Goal: Task Accomplishment & Management: Manage account settings

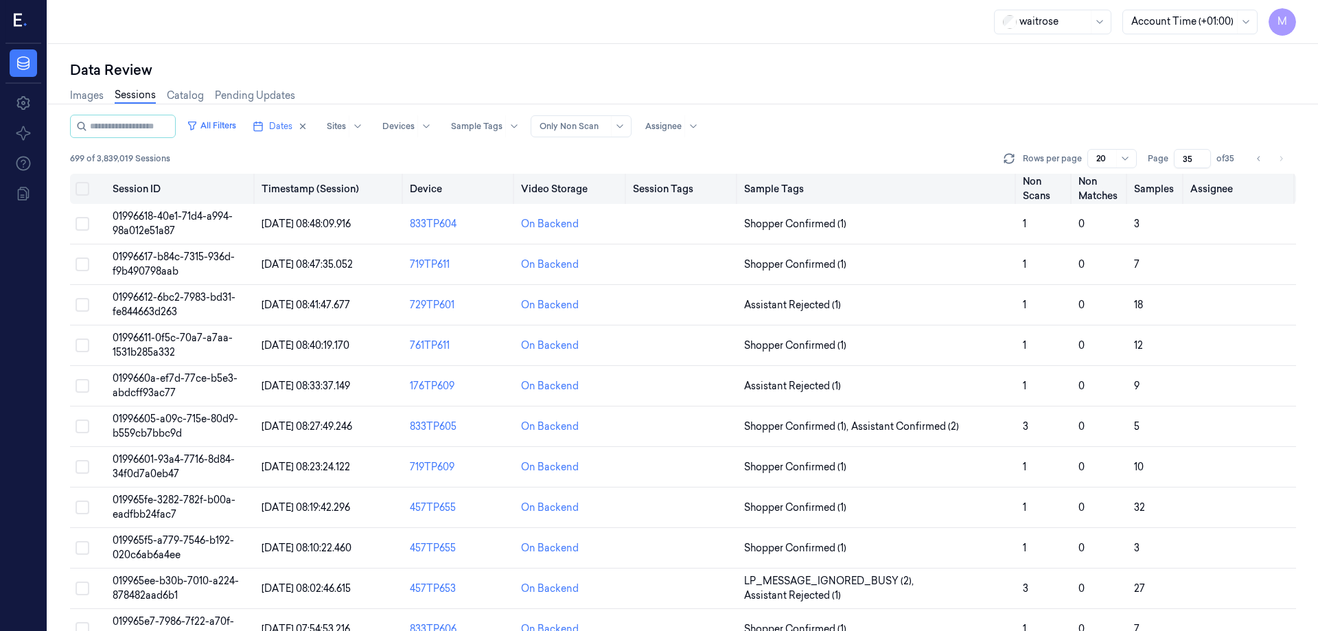
click at [83, 187] on button "Select all" at bounding box center [83, 189] width 14 height 14
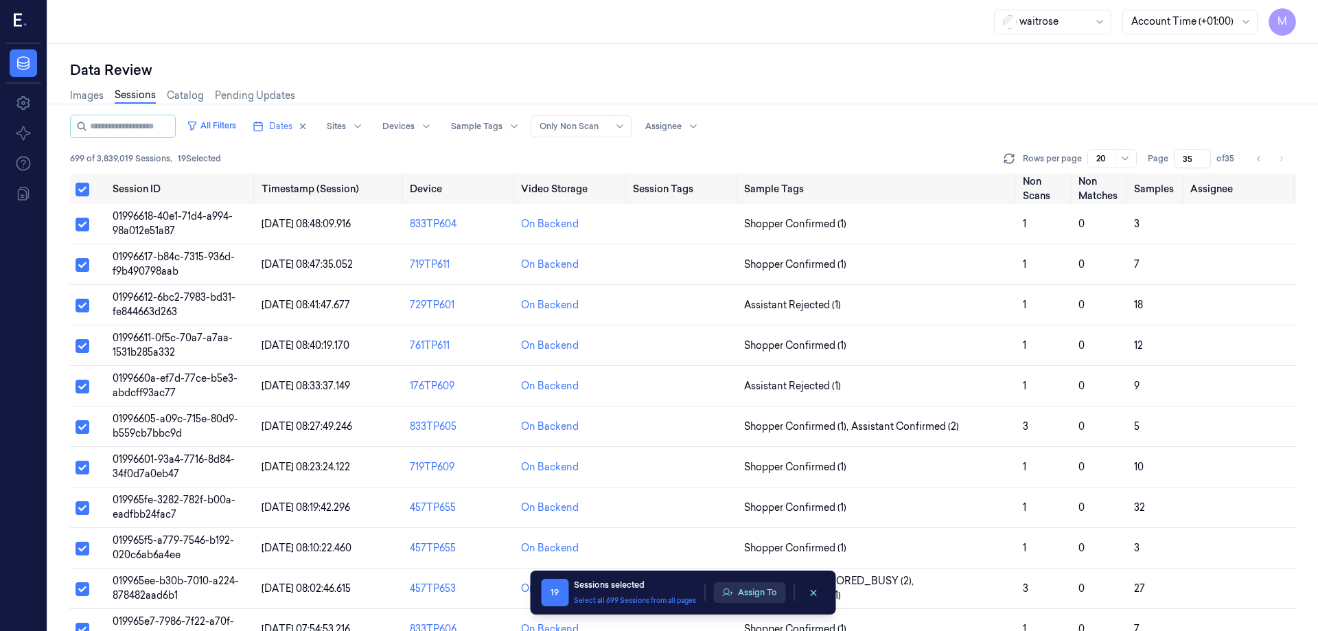
click at [769, 597] on button "Assign To" at bounding box center [749, 592] width 72 height 21
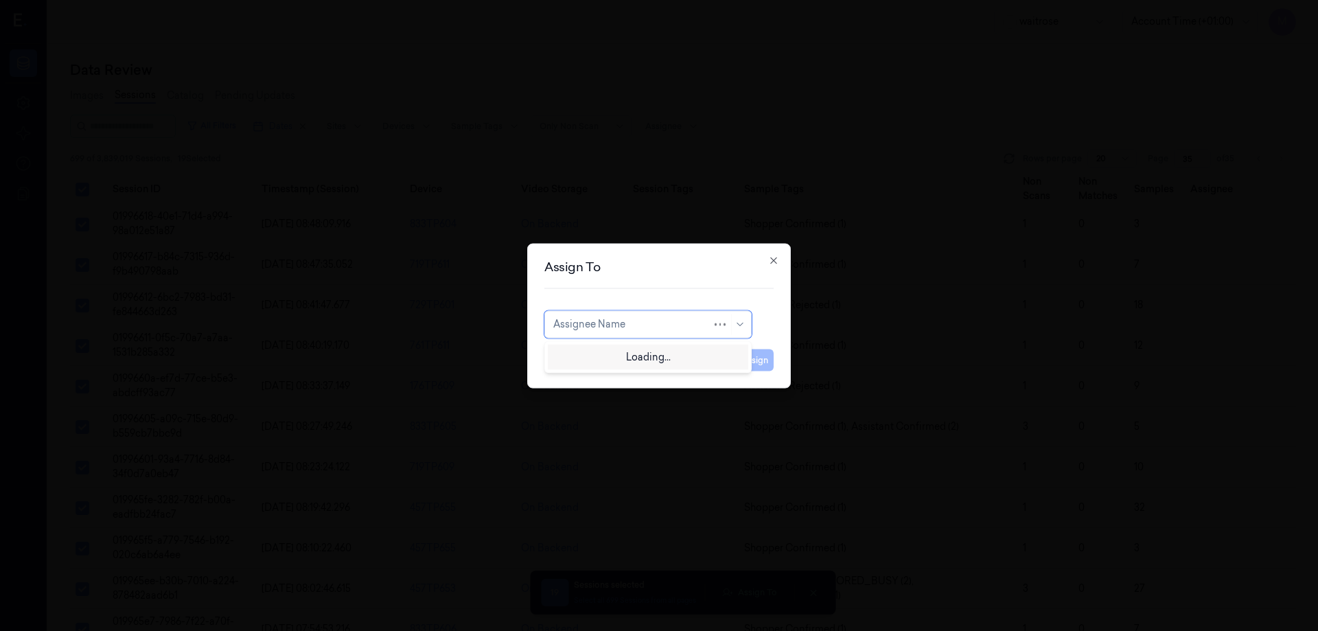
click at [673, 323] on div at bounding box center [632, 324] width 159 height 14
type input "mo"
click at [622, 354] on div "[PERSON_NAME]" at bounding box center [647, 355] width 189 height 14
click at [762, 367] on button "Assign" at bounding box center [755, 360] width 38 height 22
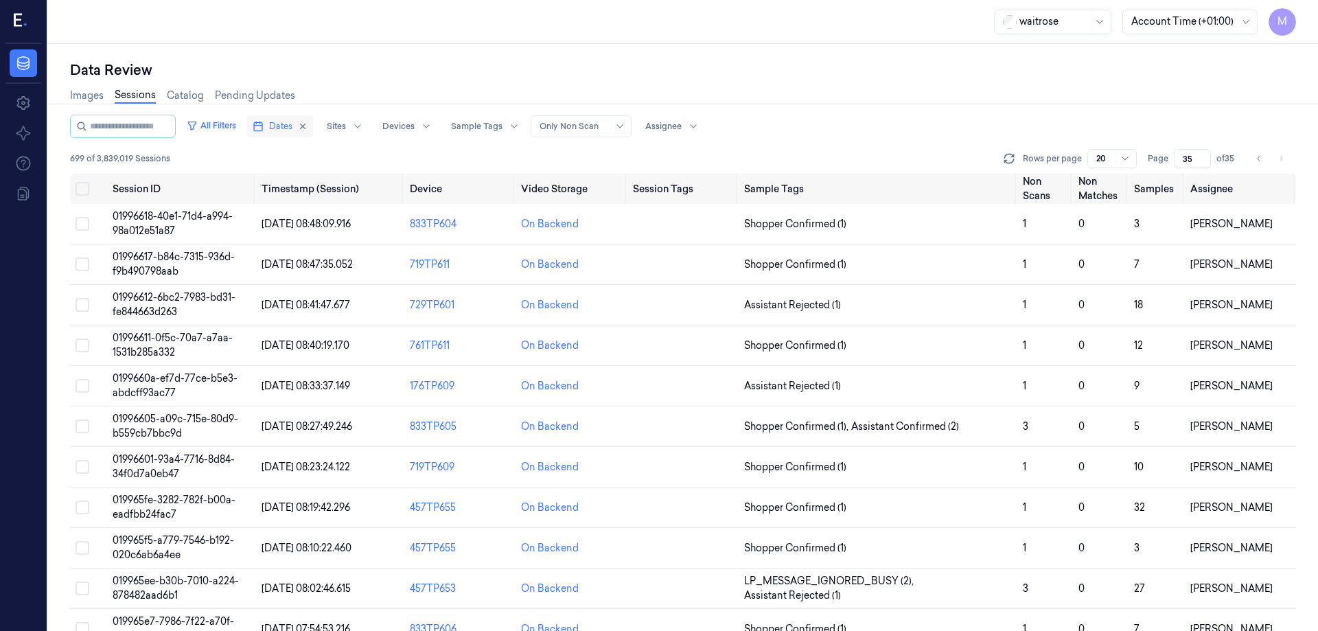
click at [313, 124] on button "Dates" at bounding box center [280, 126] width 66 height 22
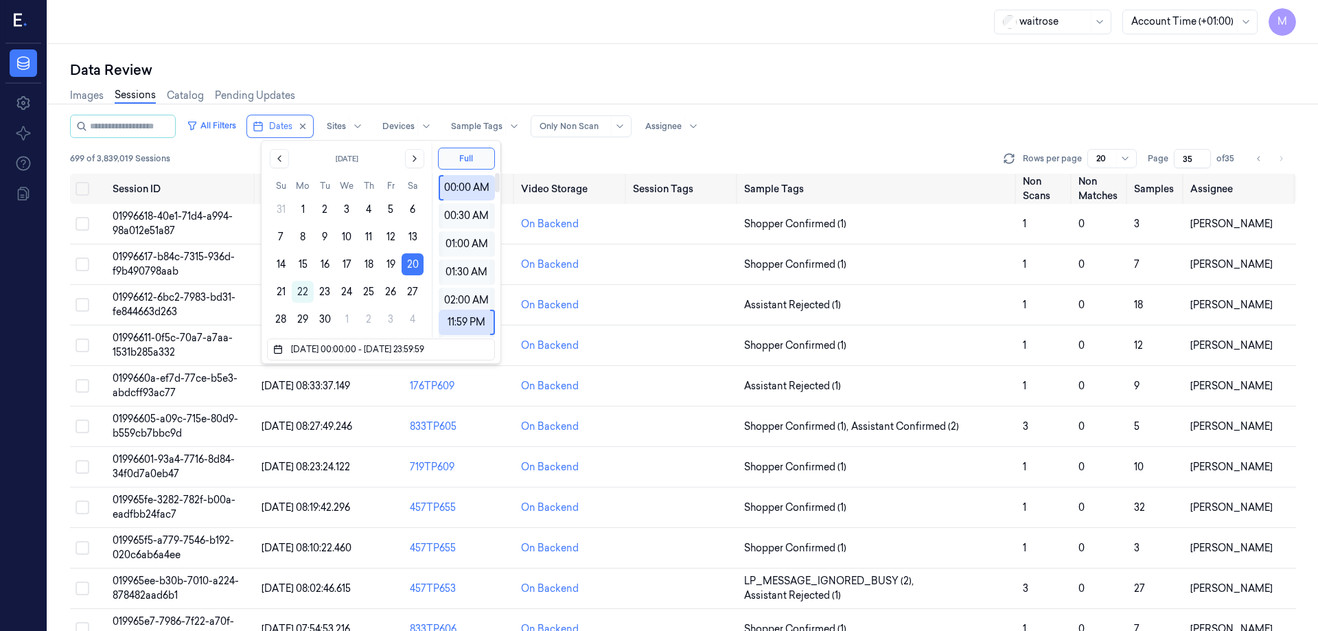
click at [470, 56] on div "Data Review Images Sessions Catalog Pending Updates All Filters Dates Sites Dev…" at bounding box center [683, 337] width 1270 height 587
type input "1"
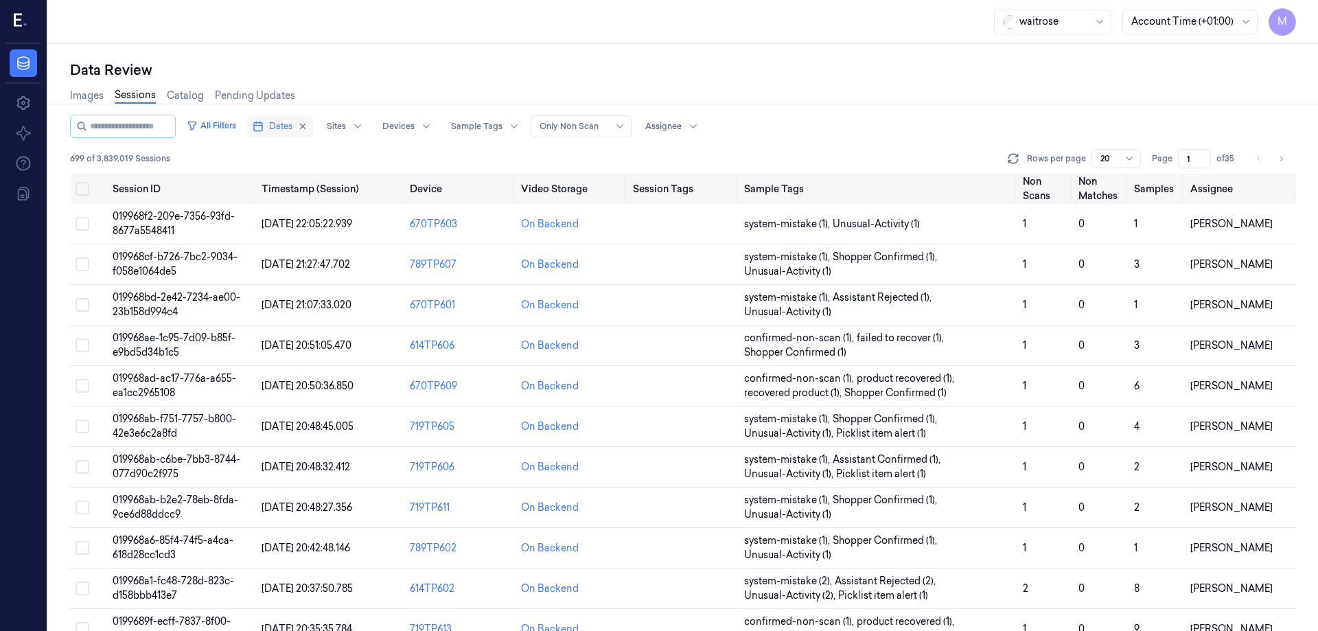
click at [313, 133] on button "Dates" at bounding box center [280, 126] width 66 height 22
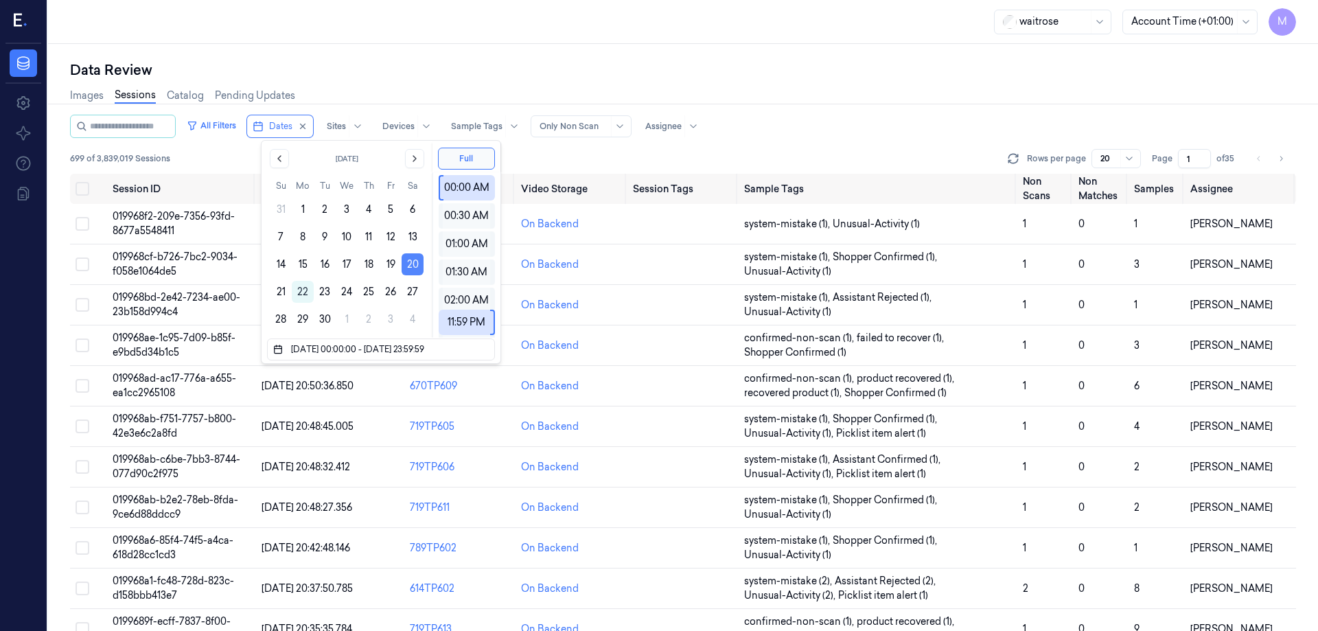
click at [413, 256] on button "20" at bounding box center [413, 264] width 22 height 22
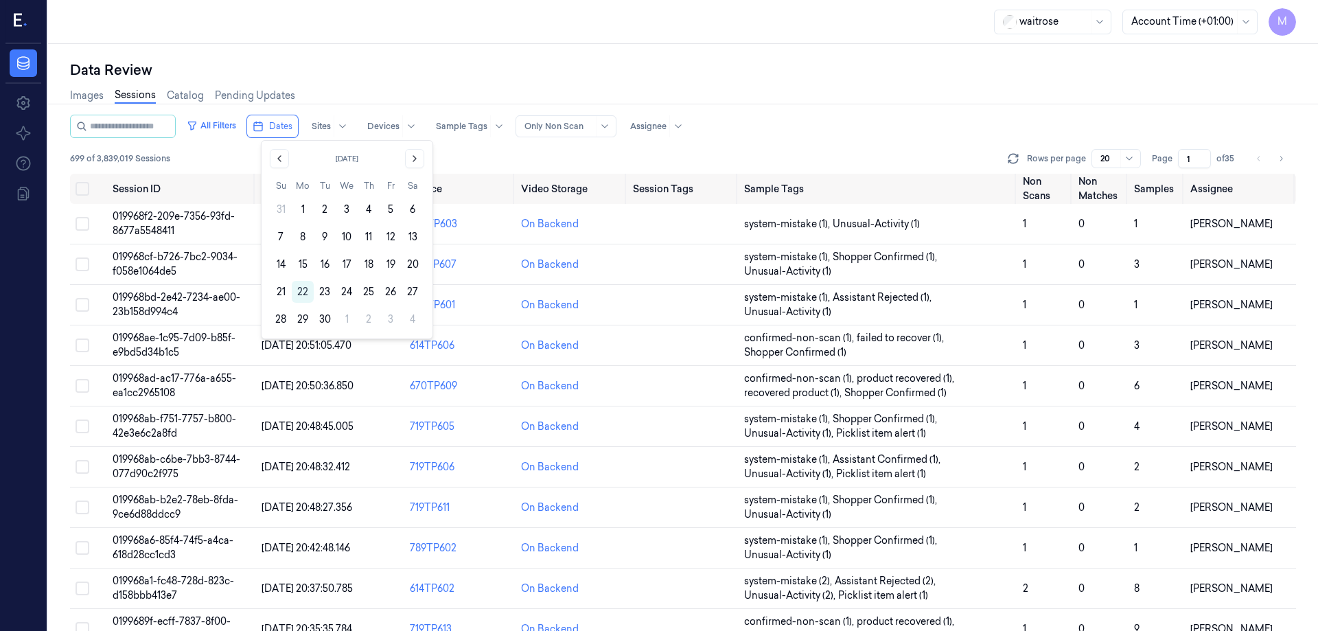
click at [480, 94] on div "Images Sessions Catalog Pending Updates" at bounding box center [683, 97] width 1226 height 35
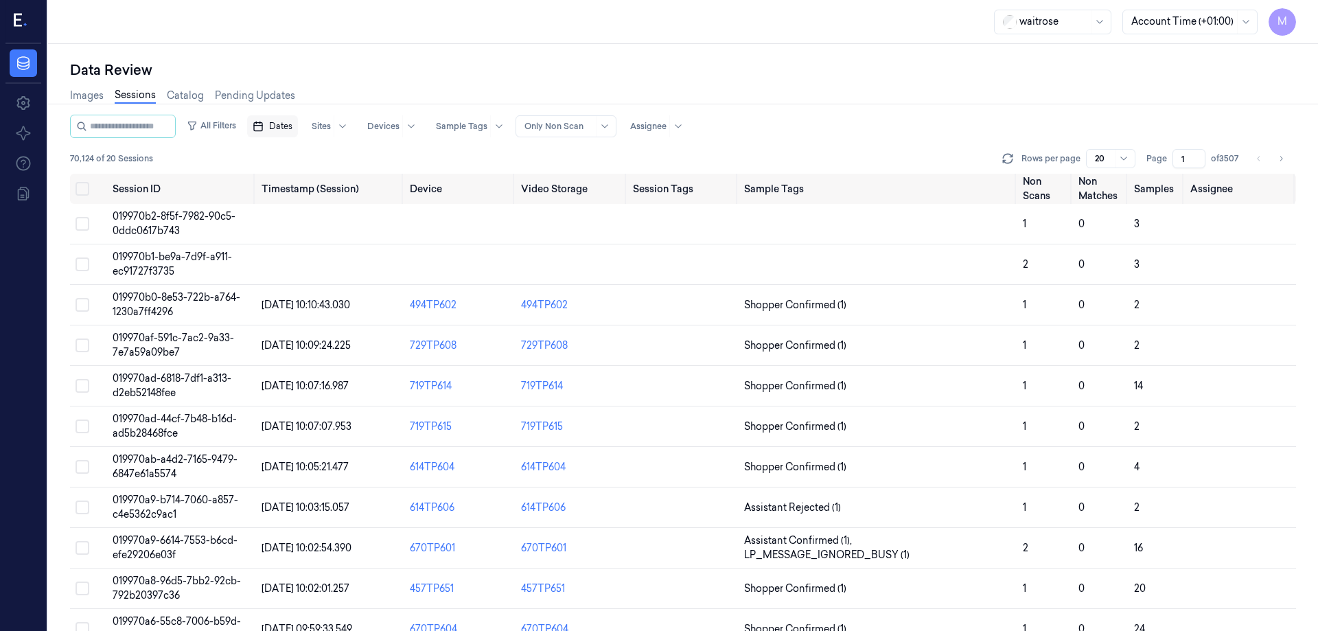
click at [292, 126] on span "Dates" at bounding box center [280, 126] width 23 height 12
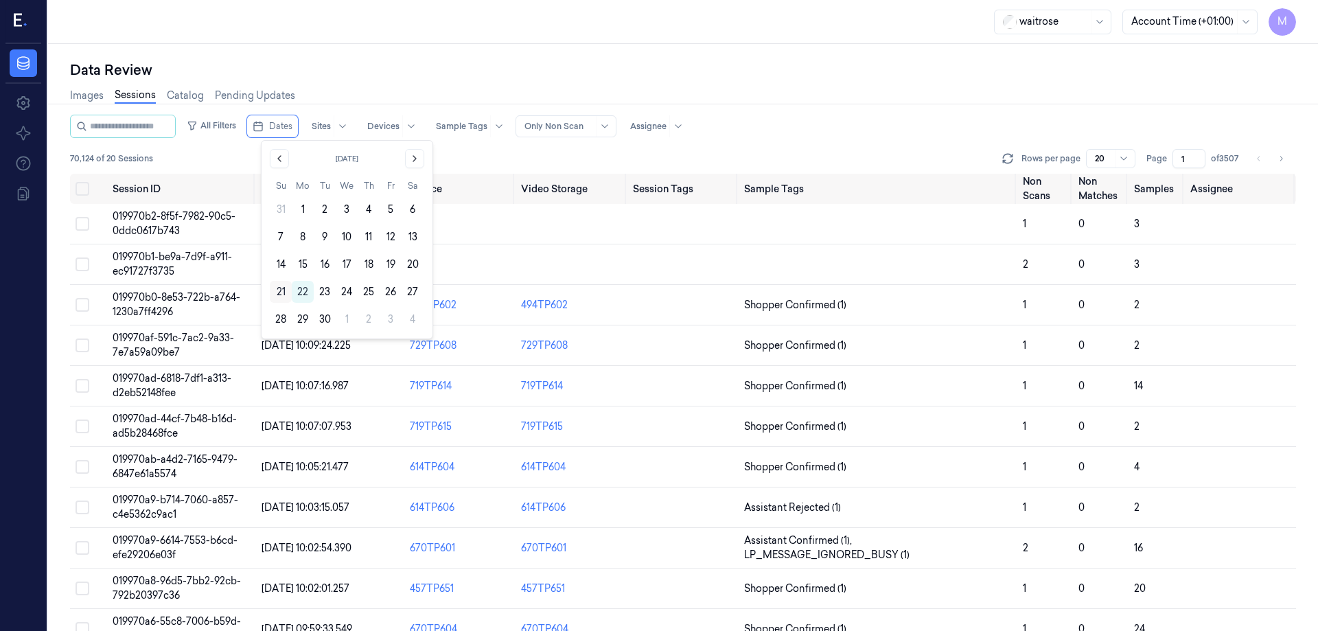
click at [275, 290] on button "21" at bounding box center [281, 292] width 22 height 22
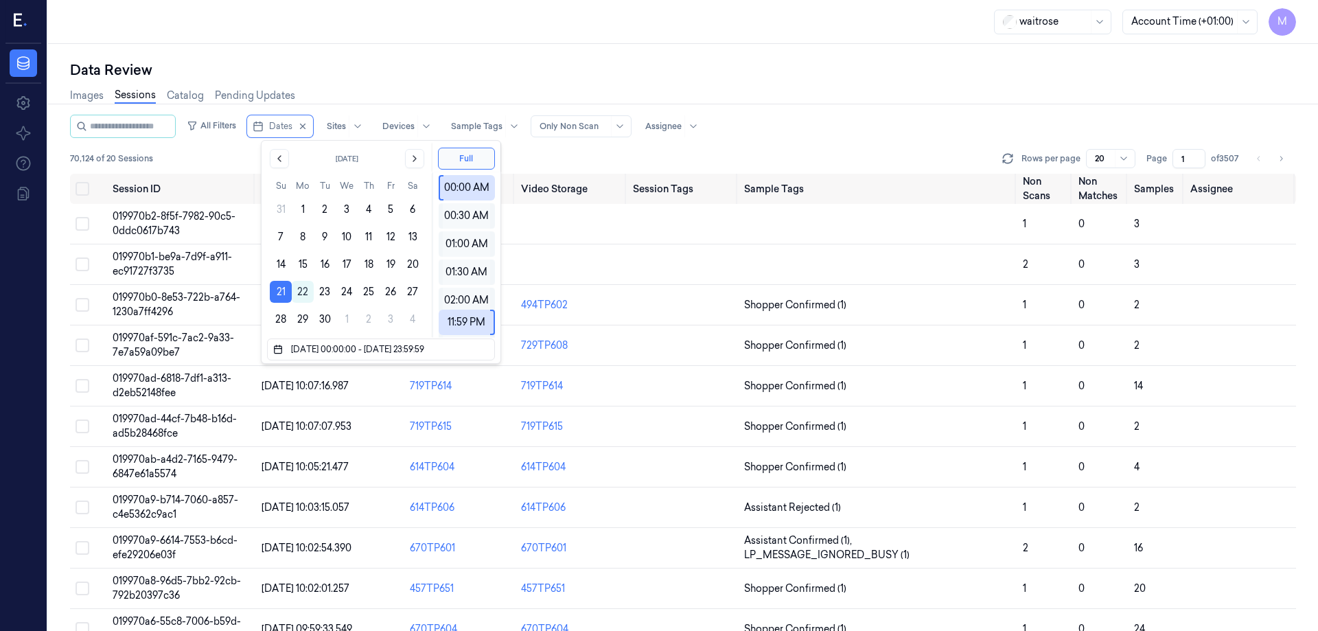
click at [458, 81] on div "Images Sessions Catalog Pending Updates" at bounding box center [683, 97] width 1226 height 35
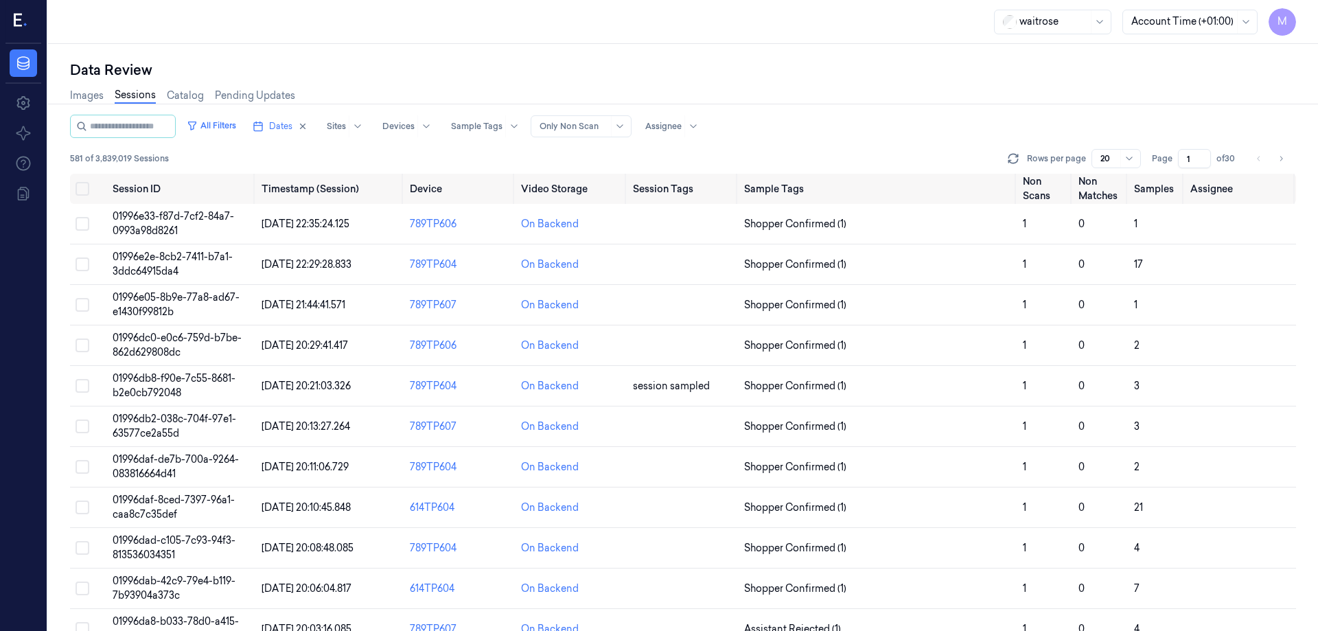
click at [542, 53] on div "Data Review Images Sessions Catalog Pending Updates All Filters Dates Sites Dev…" at bounding box center [683, 337] width 1270 height 587
click at [81, 192] on button "Select all" at bounding box center [83, 189] width 14 height 14
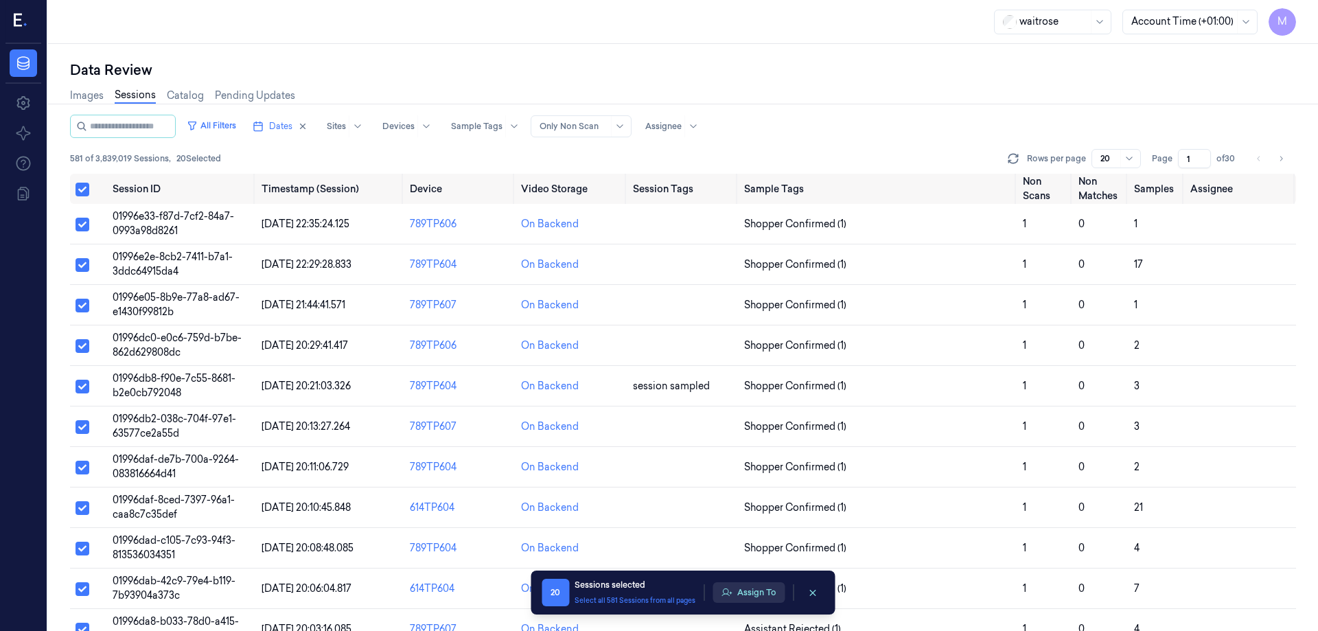
click at [737, 599] on button "Assign To" at bounding box center [749, 592] width 72 height 21
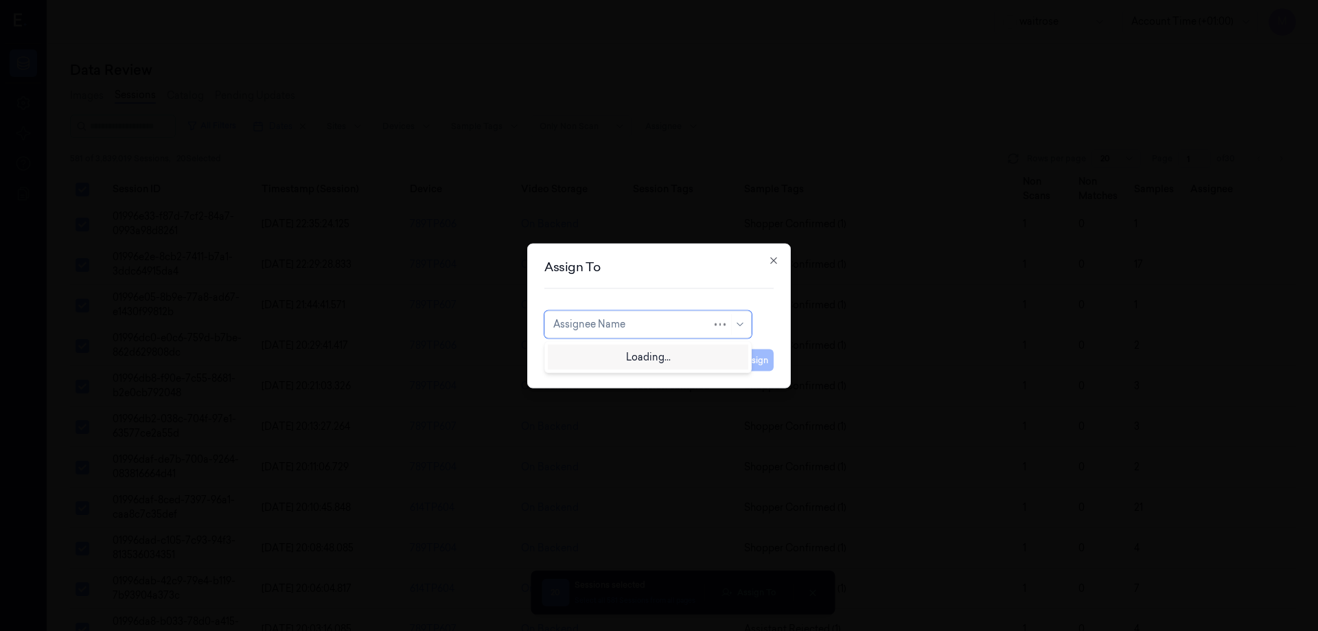
click at [628, 328] on div at bounding box center [632, 324] width 159 height 14
type input "var"
click at [610, 351] on div "[PERSON_NAME]" at bounding box center [594, 355] width 82 height 14
click at [748, 367] on button "Assign" at bounding box center [755, 360] width 38 height 22
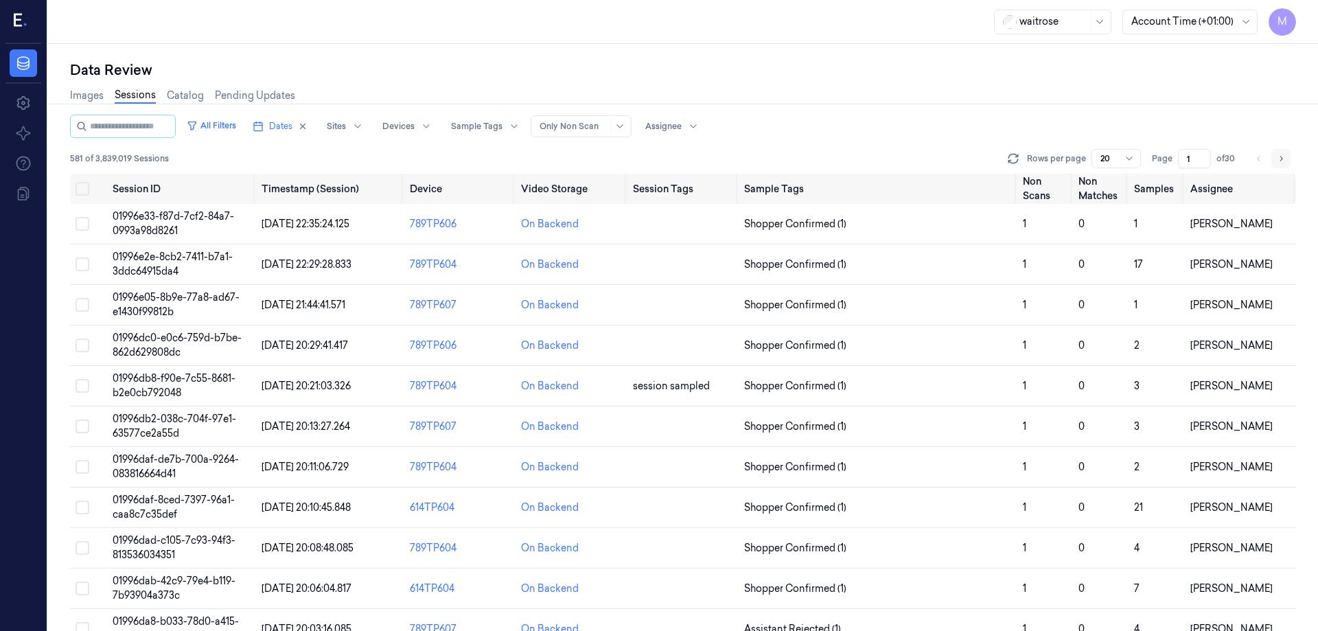
click at [1284, 156] on icon "Go to next page" at bounding box center [1281, 158] width 8 height 11
type input "2"
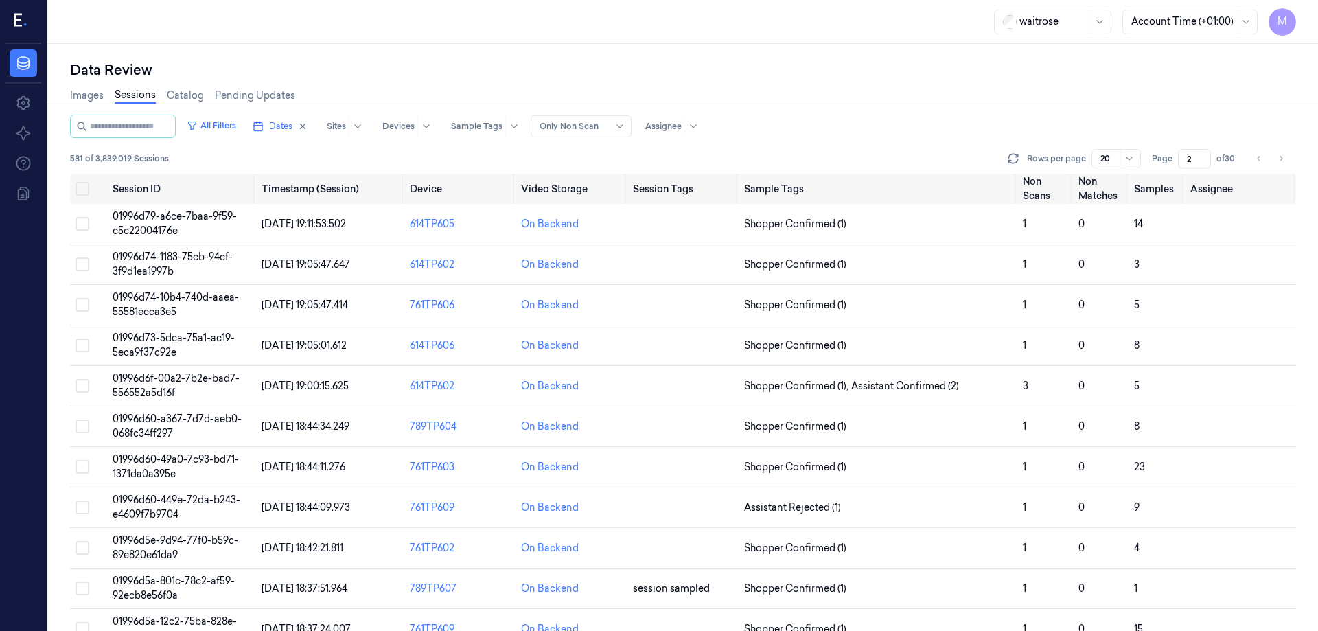
click at [895, 154] on div "581 of 3,839,019 Sessions Rows per page 20 Page 2 of 30" at bounding box center [683, 158] width 1226 height 19
